Goal: Task Accomplishment & Management: Manage account settings

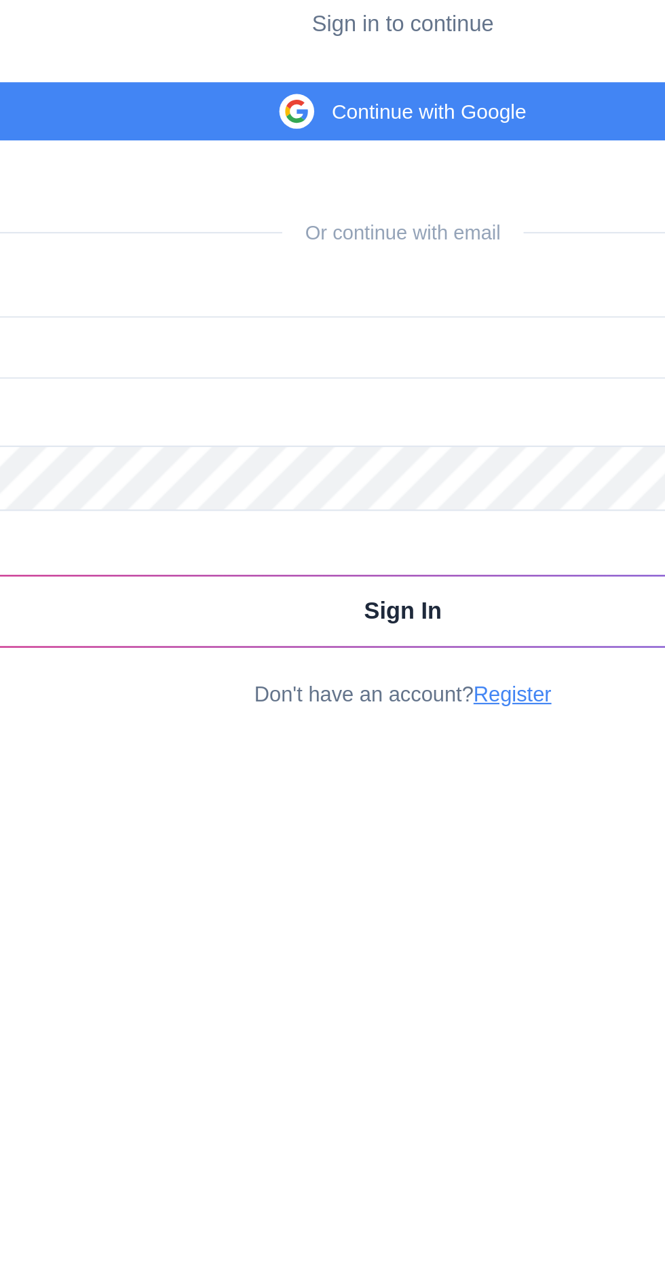
scroll to position [26, 0]
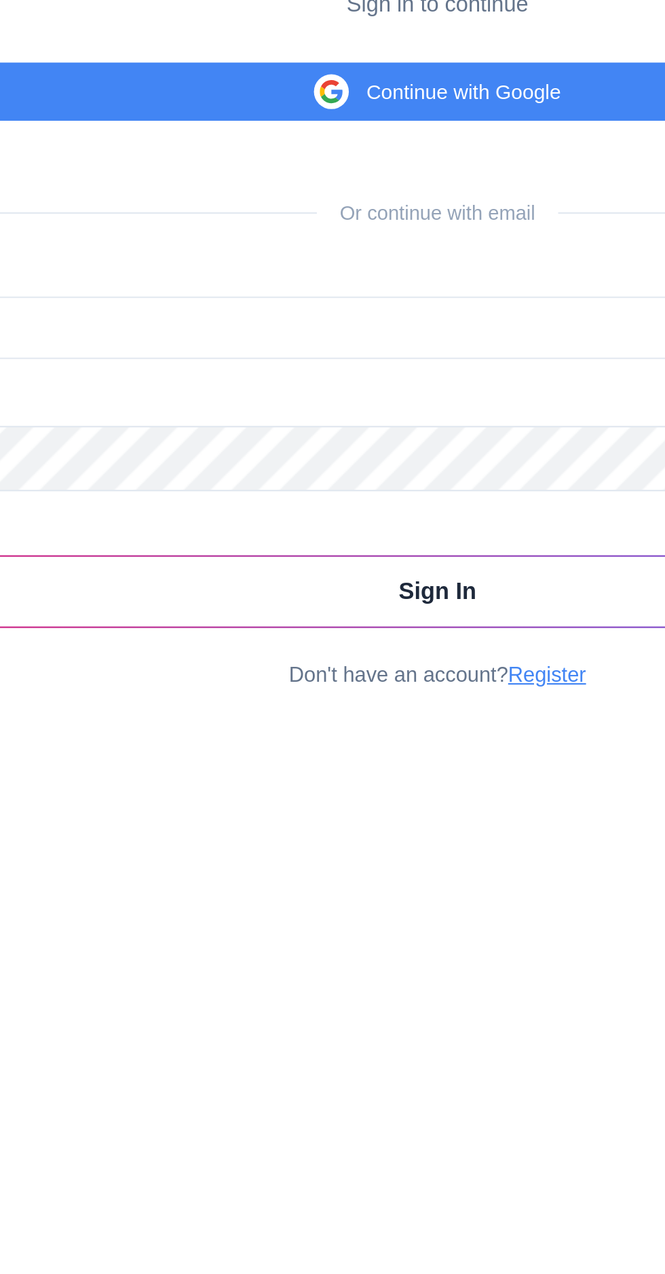
click at [366, 536] on button "Continue with Google" at bounding box center [332, 522] width 583 height 27
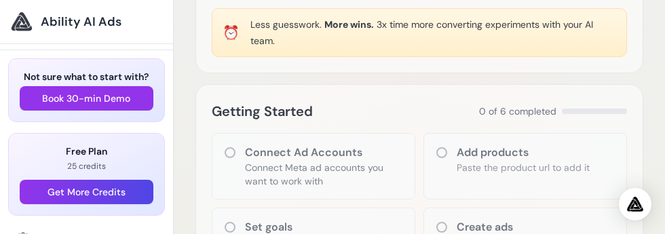
scroll to position [119, 0]
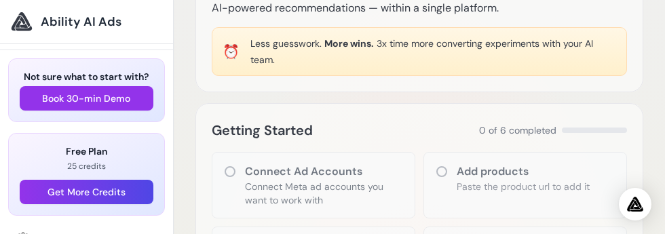
click at [260, 134] on h2 "Getting Started" at bounding box center [262, 130] width 101 height 22
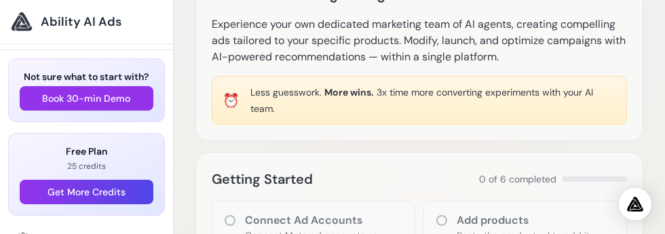
scroll to position [67, 0]
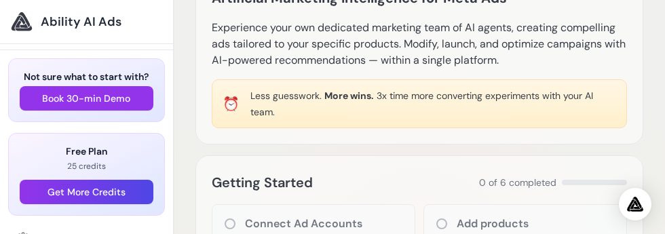
click at [271, 182] on h2 "Getting Started" at bounding box center [262, 183] width 101 height 22
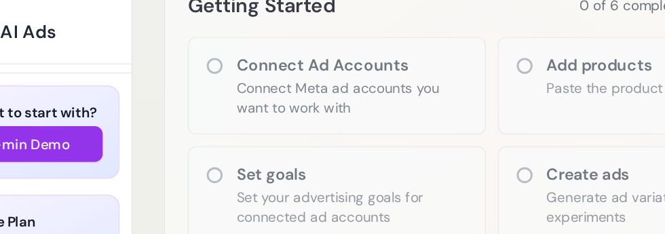
scroll to position [242, 0]
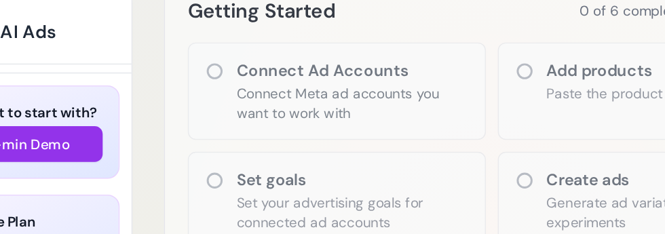
click at [234, 47] on icon at bounding box center [230, 48] width 11 height 11
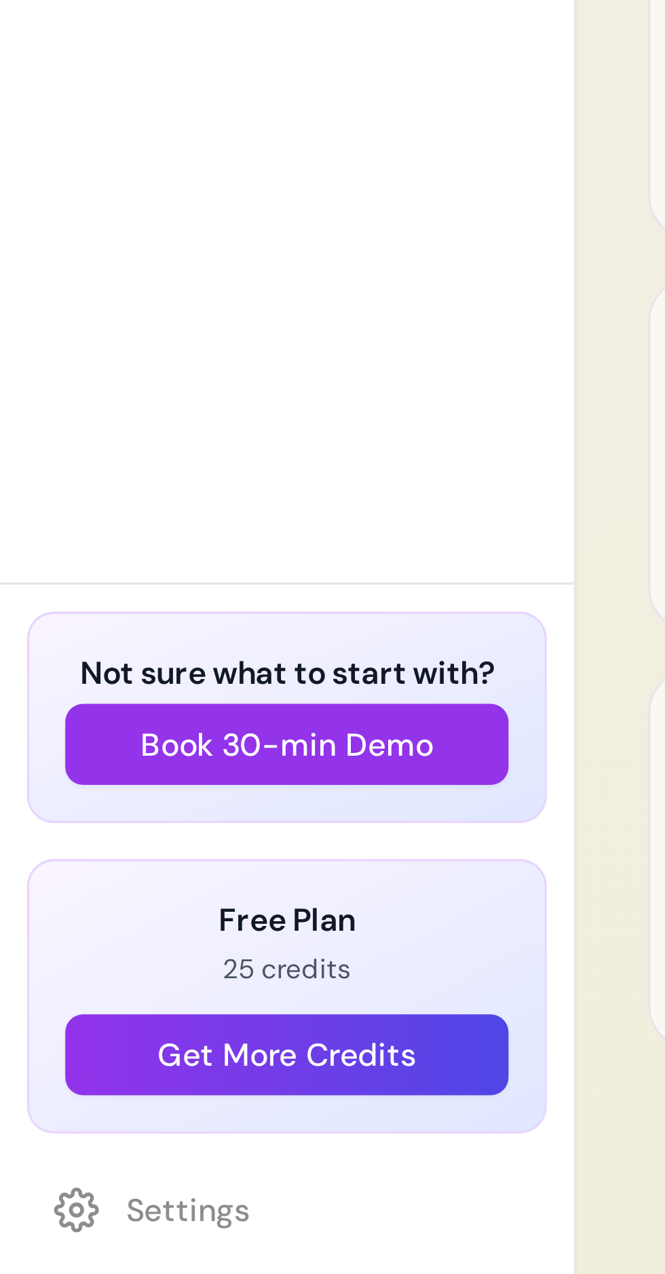
scroll to position [178, 0]
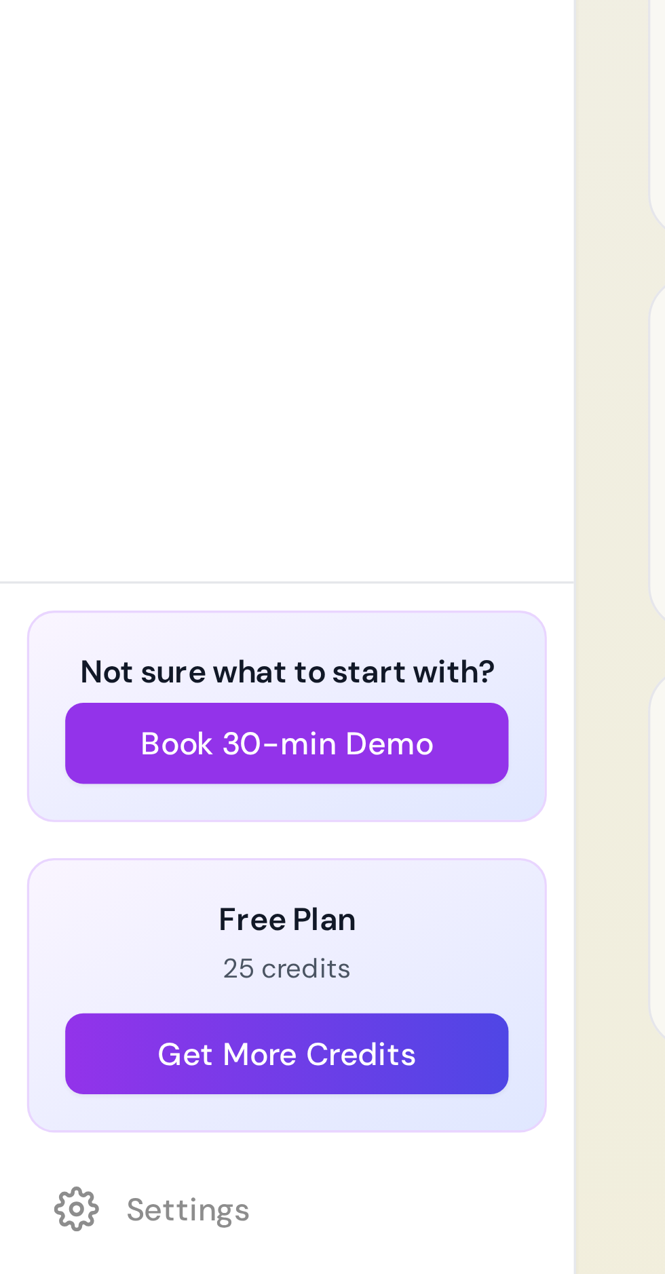
click at [95, 1210] on button "Get More Credits" at bounding box center [87, 1207] width 134 height 24
click at [93, 1118] on button "Book 30-min Demo" at bounding box center [87, 1114] width 134 height 24
click at [96, 1166] on h3 "Free Plan" at bounding box center [87, 1167] width 134 height 14
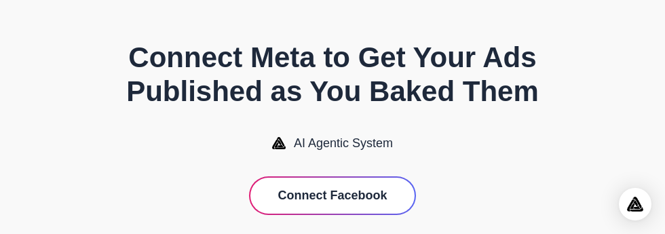
click at [350, 200] on button "Connect Facebook" at bounding box center [331, 196] width 163 height 36
